Goal: Task Accomplishment & Management: Use online tool/utility

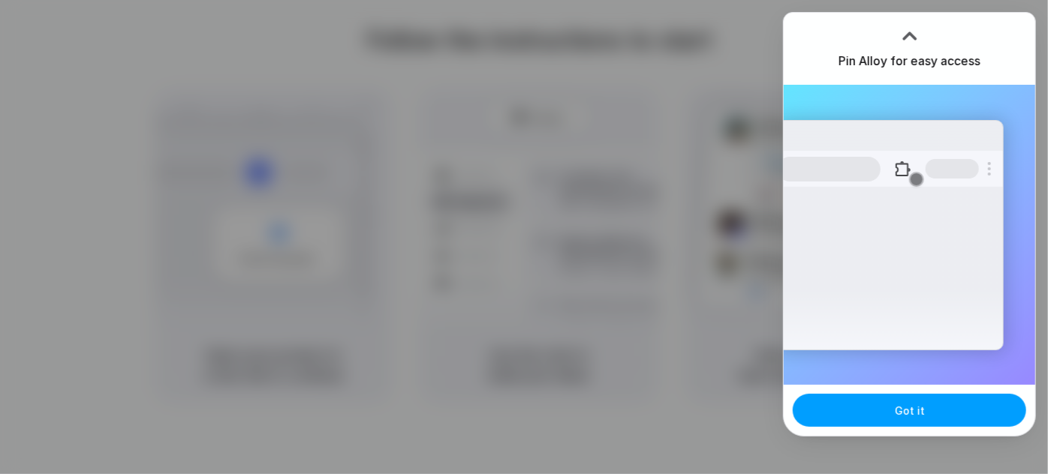
click at [919, 422] on button "Got it" at bounding box center [908, 410] width 233 height 33
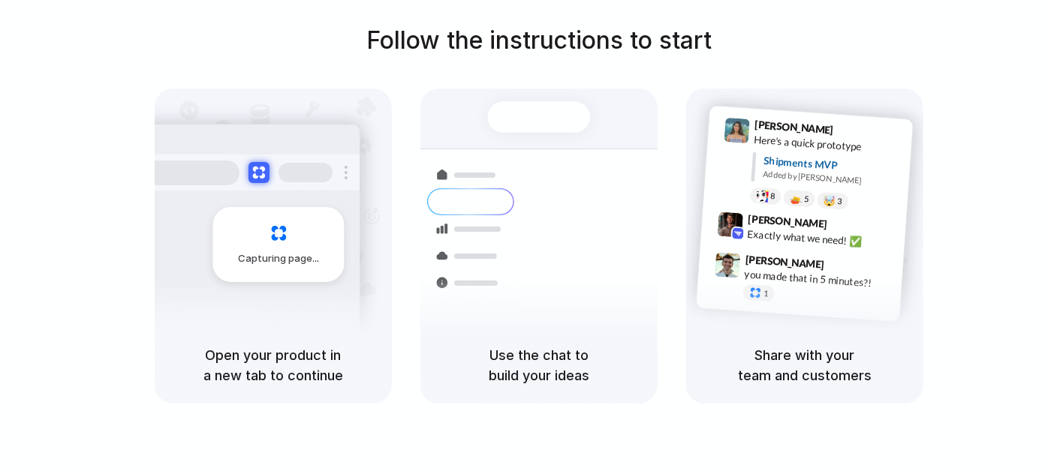
click at [907, 8] on div "Follow the instructions to start Capturing page Open your product in a new tab …" at bounding box center [539, 252] width 1078 height 504
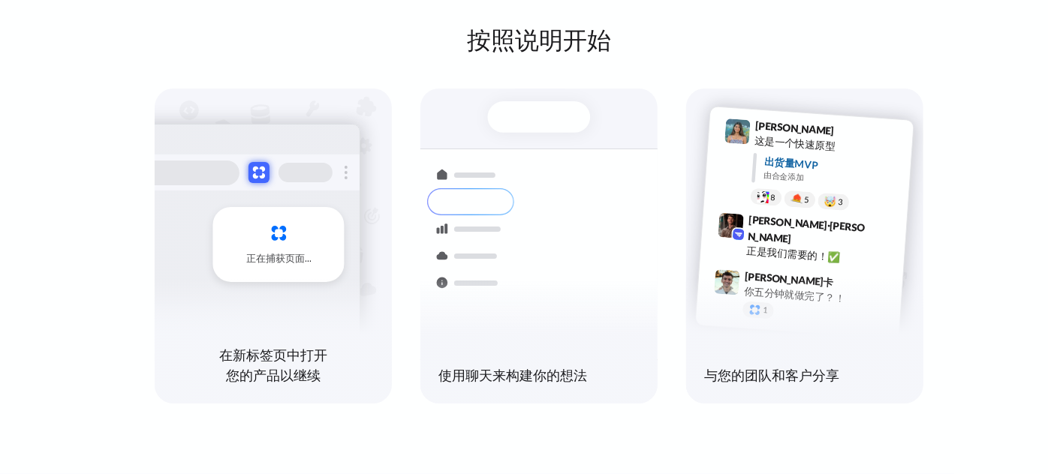
click at [580, 69] on div "按照说明开始 正在捕获页面 在新标签页中打开您的产品以继续 发货 来自上海的集装箱 40 英尺 • 预计到达时间 12 月 28 日 • 运输中 快递到纽约 …" at bounding box center [539, 213] width 1048 height 381
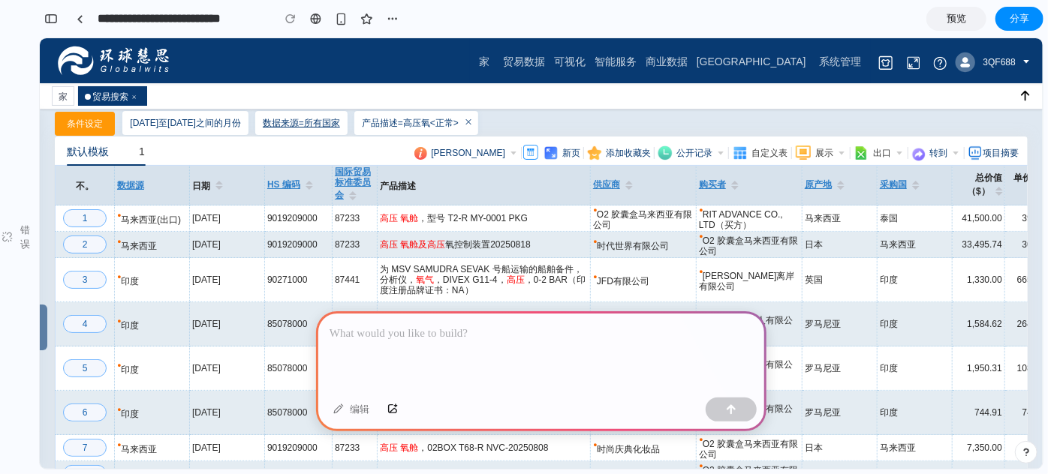
click at [488, 330] on p at bounding box center [540, 334] width 423 height 18
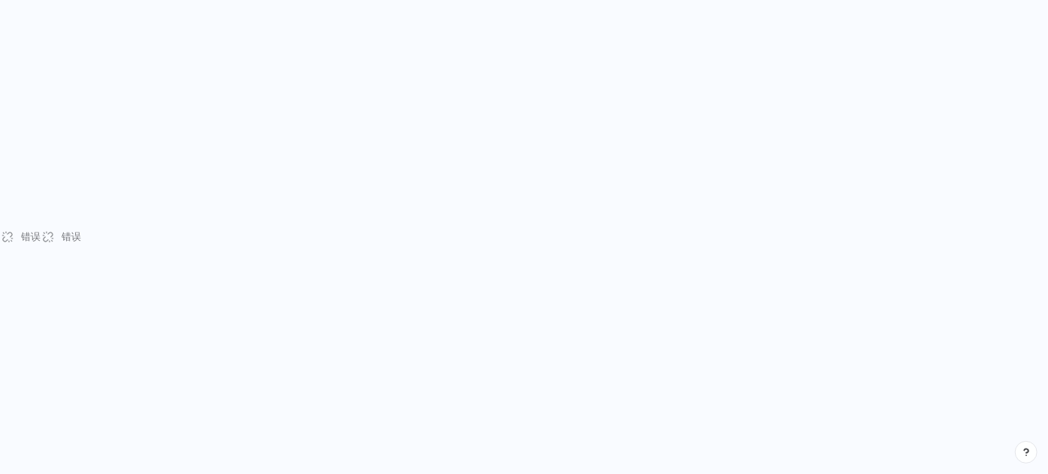
drag, startPoint x: 796, startPoint y: 122, endPoint x: 835, endPoint y: 23, distance: 105.8
click at [796, 122] on div "错误 错误" at bounding box center [524, 237] width 1048 height 474
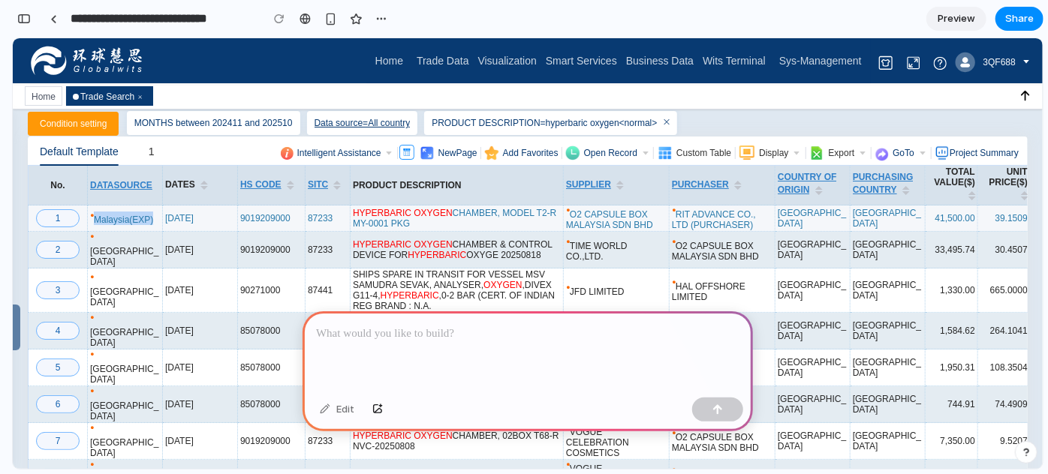
drag, startPoint x: 164, startPoint y: 212, endPoint x: 743, endPoint y: 229, distance: 578.8
copy div "No. DATASOURCE DATES HS CODE SITC PRODUCT DESCRIPTION SUPPLIER PURCHASER COUNTR…"
click at [759, 214] on div "Traditional Chinese German Russian French [DEMOGRAPHIC_DATA] Portuguese Japanes…" at bounding box center [722, 218] width 104 height 24
click at [60, 218] on span "1" at bounding box center [58, 217] width 5 height 11
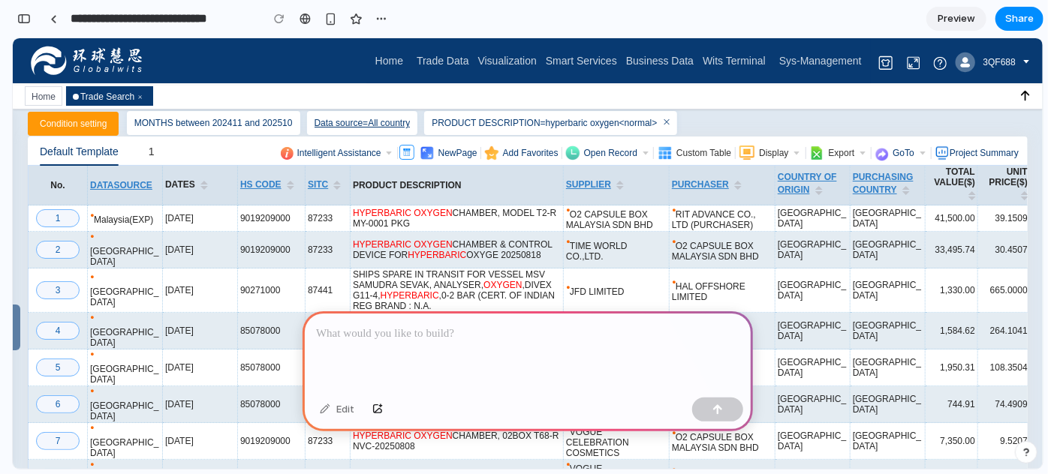
drag, startPoint x: 92, startPoint y: 219, endPoint x: 1021, endPoint y: 206, distance: 928.4
copy tr "Malaysia(EXP) DATASOURCE: [GEOGRAPHIC_DATA](EXP) [GEOGRAPHIC_DATA](EXP) Traditi…"
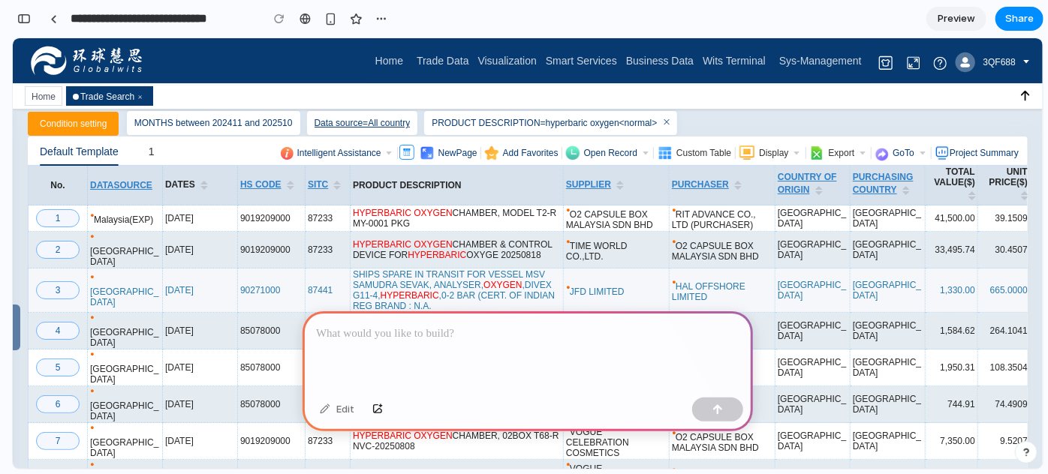
click at [883, 268] on td "Traditional Chinese German Russian French [DEMOGRAPHIC_DATA] Portuguese Japanes…" at bounding box center [887, 290] width 75 height 44
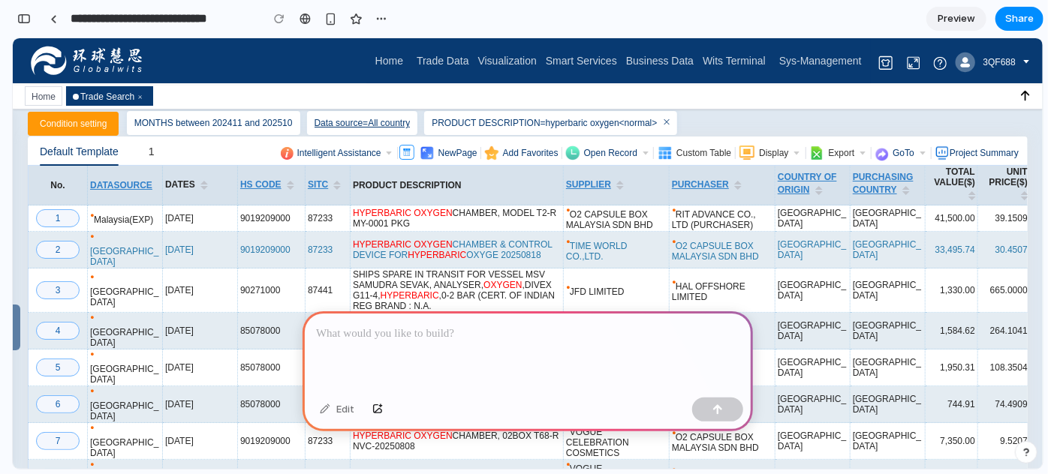
drag, startPoint x: 92, startPoint y: 245, endPoint x: 1013, endPoint y: 238, distance: 921.6
click at [1013, 238] on tr "2 Malaysia Traditional Chinese German Russian French [DEMOGRAPHIC_DATA] Portugu…" at bounding box center [583, 249] width 1111 height 37
copy tr "Malaysia DATASOURCE: [GEOGRAPHIC_DATA] Malaysia Traditional Chinese German Russ…"
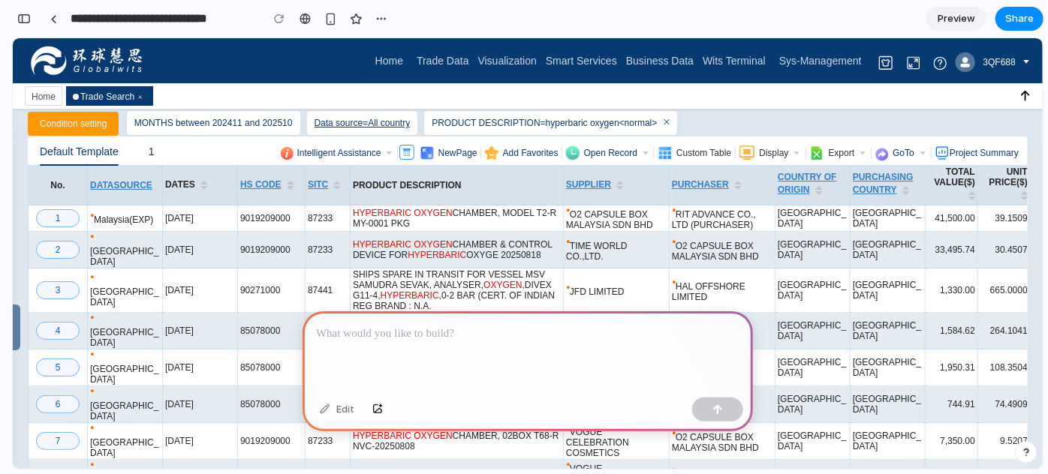
click at [600, 311] on div at bounding box center [527, 351] width 450 height 80
click at [604, 368] on div at bounding box center [527, 351] width 450 height 80
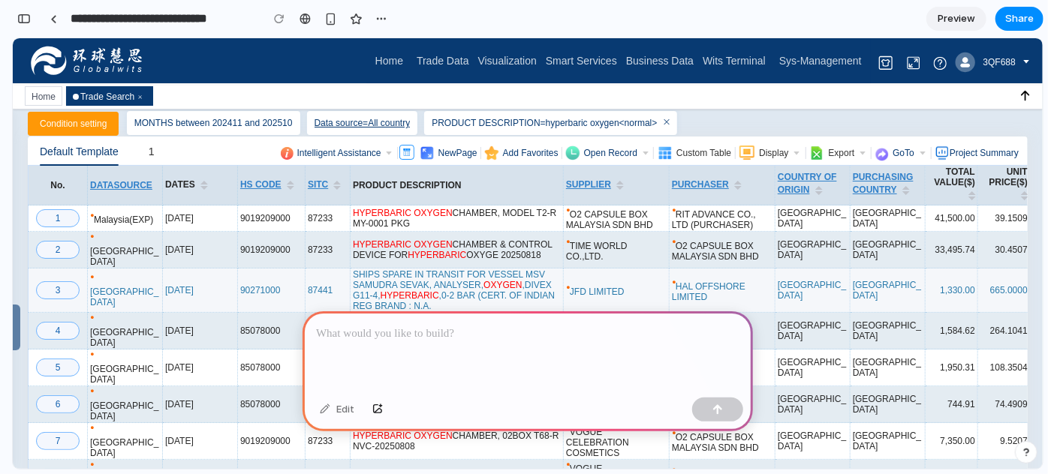
click at [717, 268] on td "Traditional Chinese German Russian French [DEMOGRAPHIC_DATA] Portuguese Japanes…" at bounding box center [722, 290] width 106 height 44
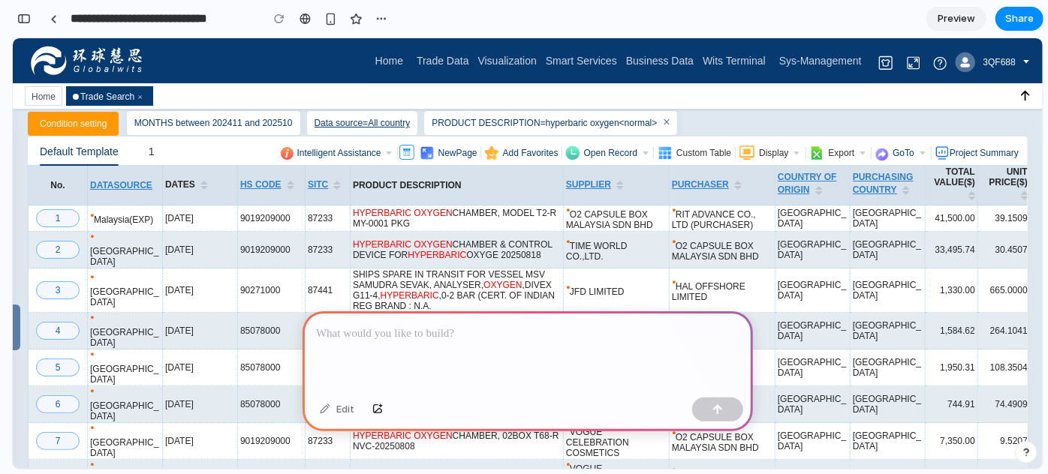
click at [624, 350] on div at bounding box center [527, 351] width 450 height 80
click at [384, 26] on button "button" at bounding box center [381, 19] width 23 height 23
click at [477, 24] on div "Duplicate Delete" at bounding box center [524, 237] width 1048 height 474
drag, startPoint x: 51, startPoint y: 187, endPoint x: 121, endPoint y: 188, distance: 69.8
click at [121, 188] on tr "No. DATASOURCE DATES HS CODE SITC PRODUCT DESCRIPTION SUPPLIER PURCHASER COUNTR…" at bounding box center [583, 185] width 1111 height 40
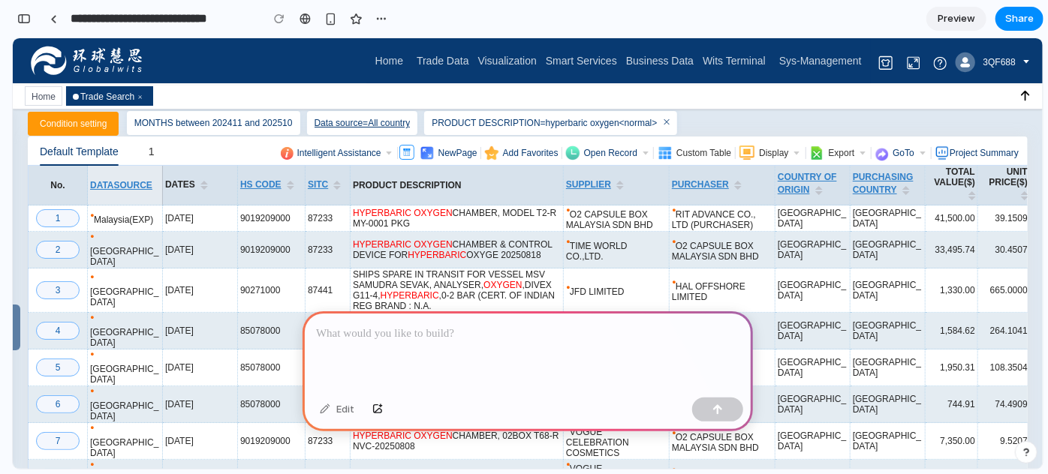
drag, startPoint x: 56, startPoint y: 183, endPoint x: 124, endPoint y: 185, distance: 67.6
click at [124, 185] on tr "No. DATASOURCE DATES HS CODE SITC PRODUCT DESCRIPTION SUPPLIER PURCHASER COUNTR…" at bounding box center [583, 185] width 1111 height 40
drag, startPoint x: 91, startPoint y: 183, endPoint x: 727, endPoint y: 183, distance: 636.4
click at [642, 183] on tr "No. DATASOURCE DATES HS CODE SITC PRODUCT DESCRIPTION SUPPLIER PURCHASER COUNTR…" at bounding box center [583, 185] width 1111 height 40
click at [416, 333] on p at bounding box center [524, 334] width 417 height 18
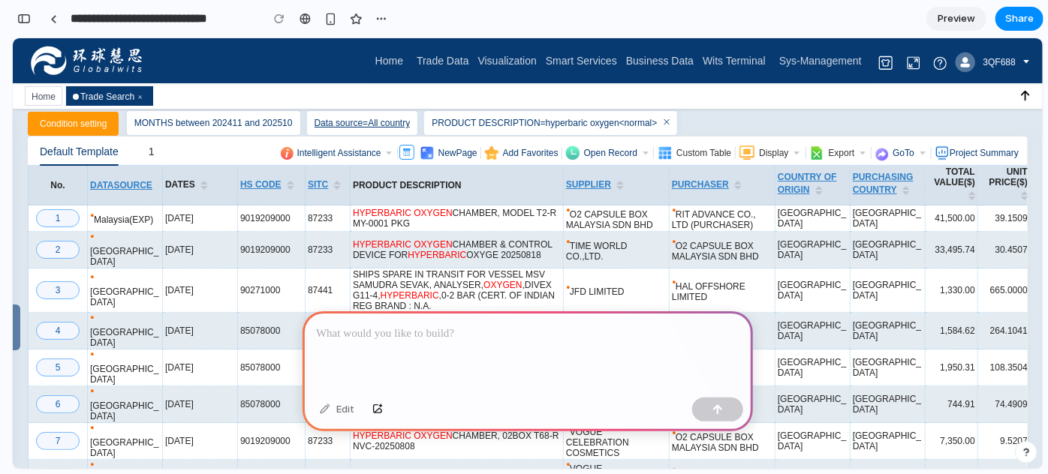
click at [416, 341] on div at bounding box center [527, 351] width 450 height 80
